Goal: Information Seeking & Learning: Learn about a topic

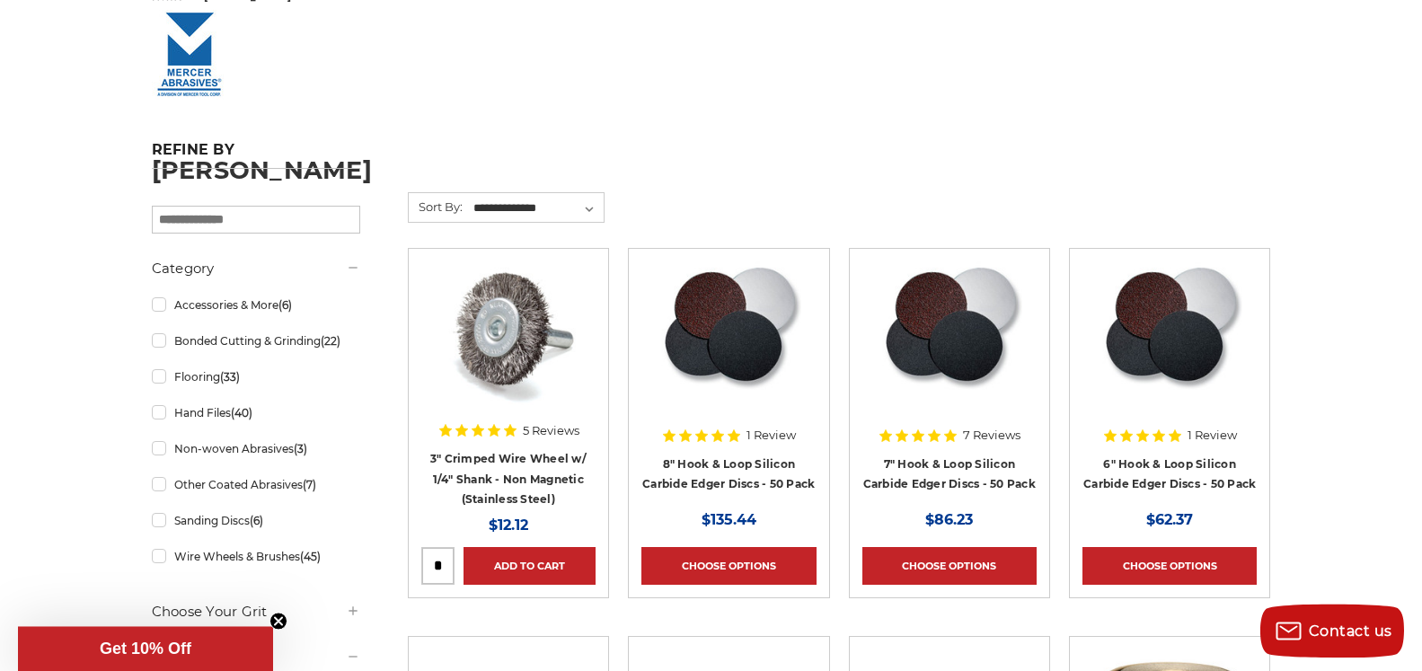
scroll to position [275, 0]
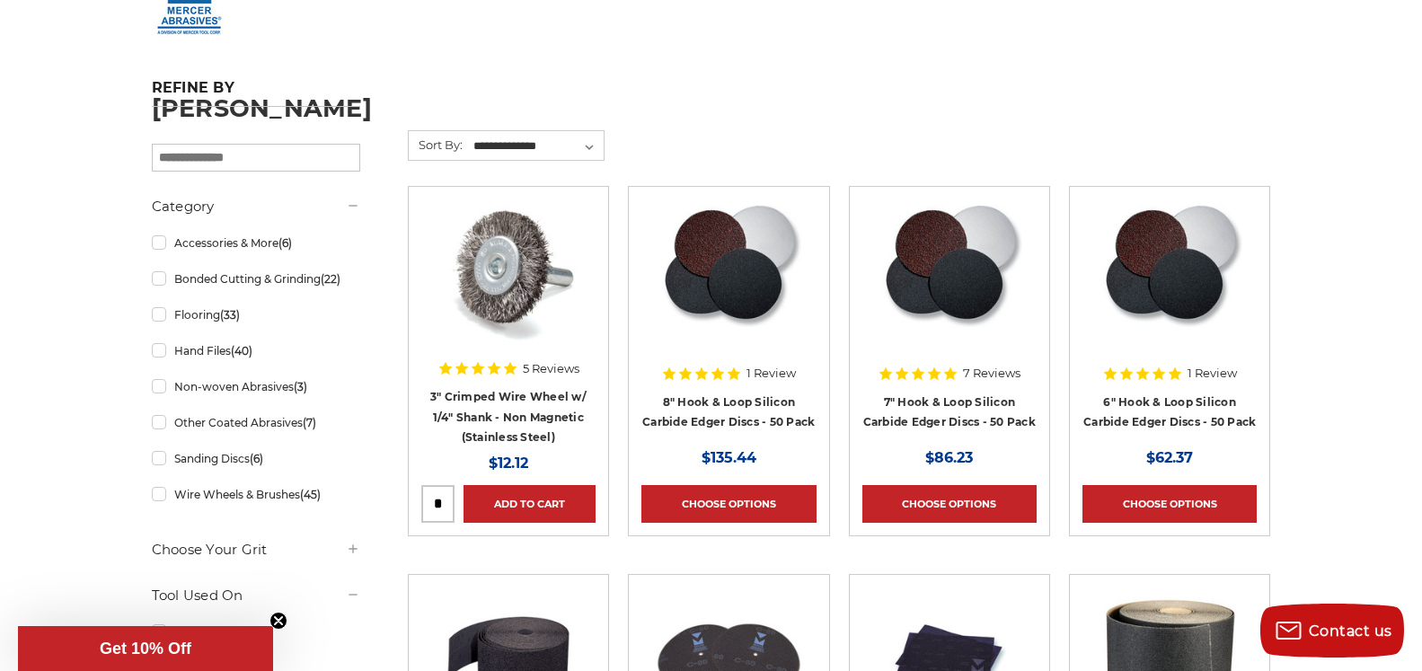
click at [278, 616] on circle "Close teaser" at bounding box center [278, 620] width 17 height 17
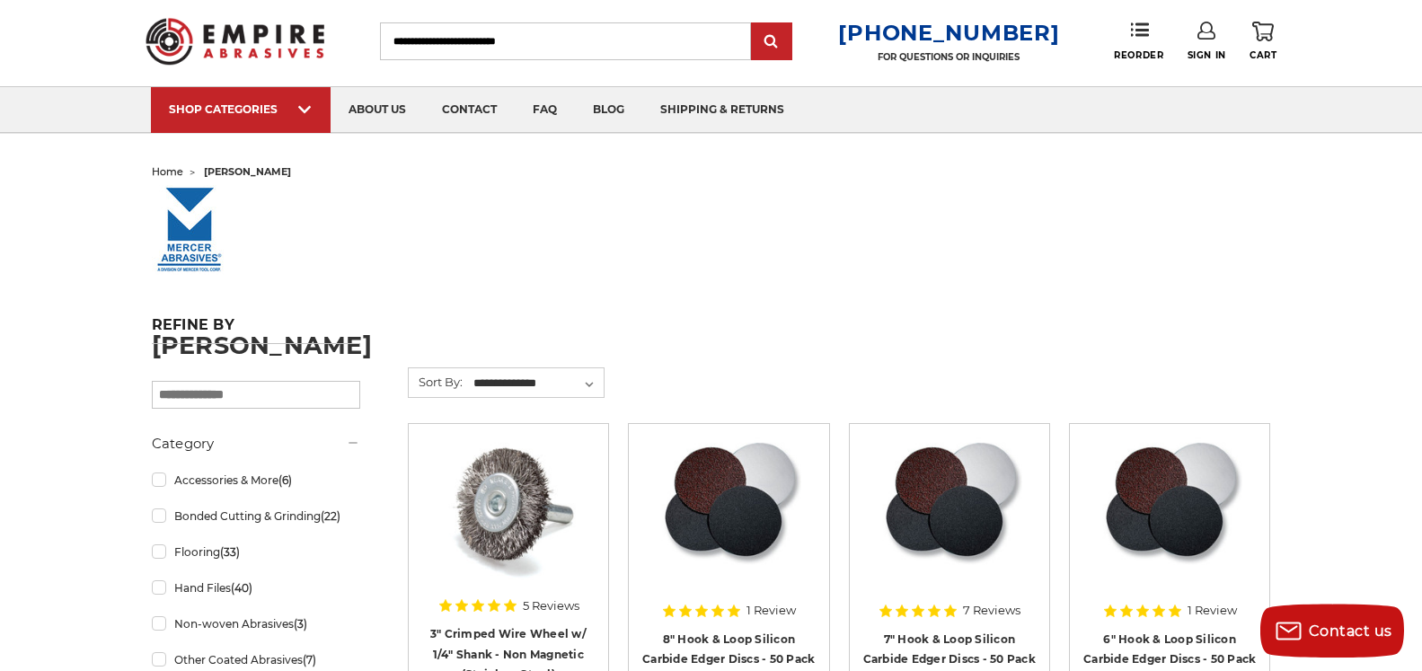
scroll to position [0, 0]
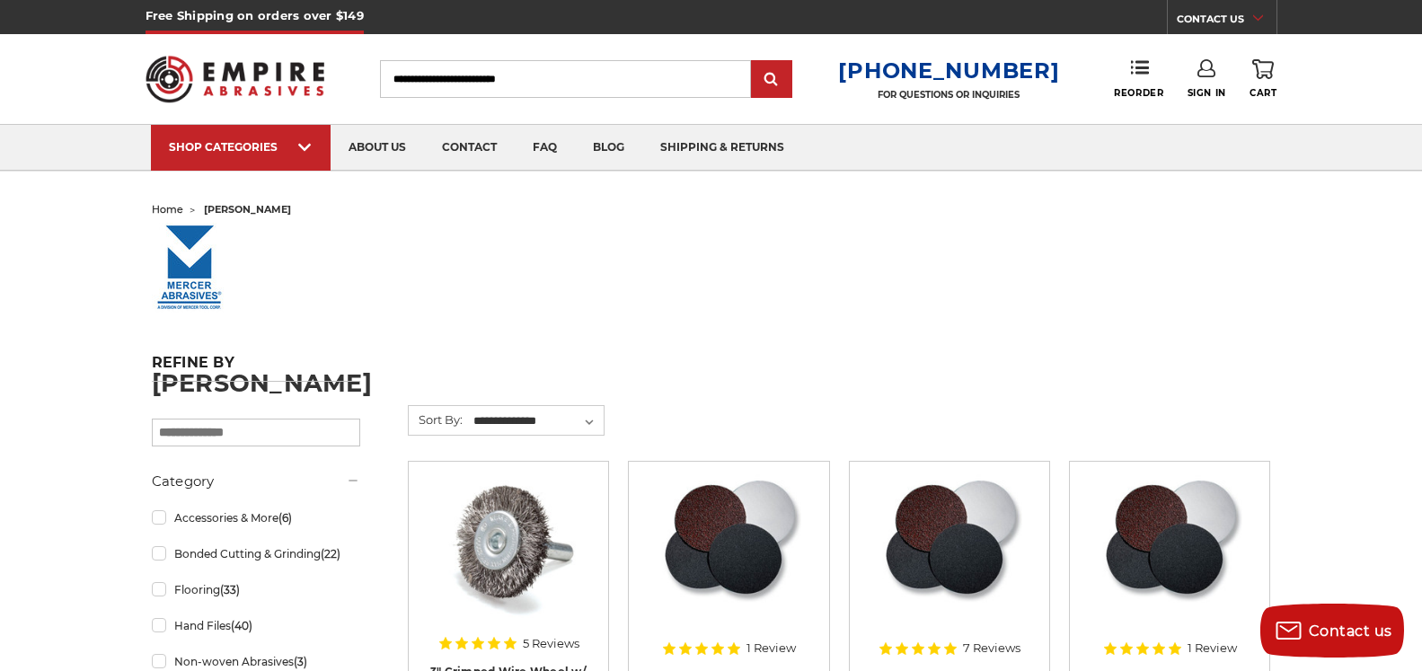
click at [410, 75] on input "Search" at bounding box center [565, 79] width 371 height 38
type input "*******"
click at [753, 62] on input "submit" at bounding box center [771, 80] width 36 height 36
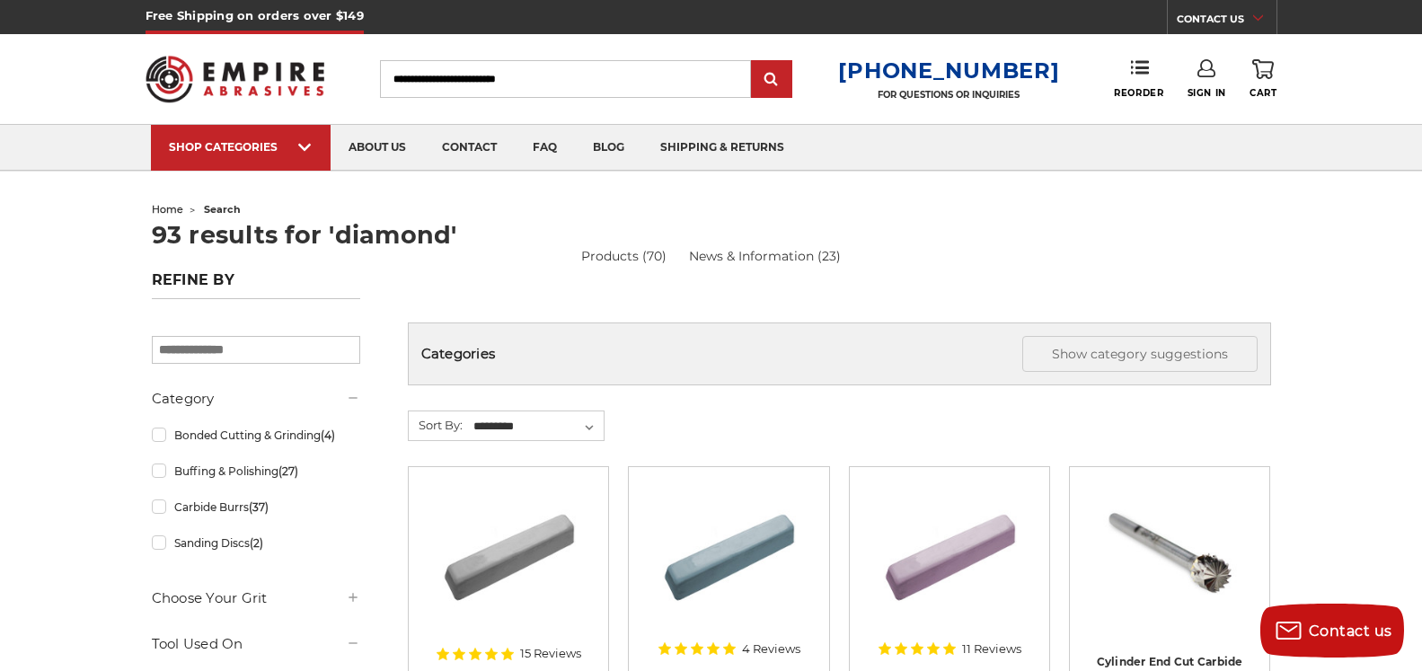
click at [410, 75] on input "Search" at bounding box center [565, 79] width 371 height 38
click at [156, 437] on link "Bonded Cutting & Grinding (4)" at bounding box center [256, 434] width 208 height 31
